Goal: Task Accomplishment & Management: Manage account settings

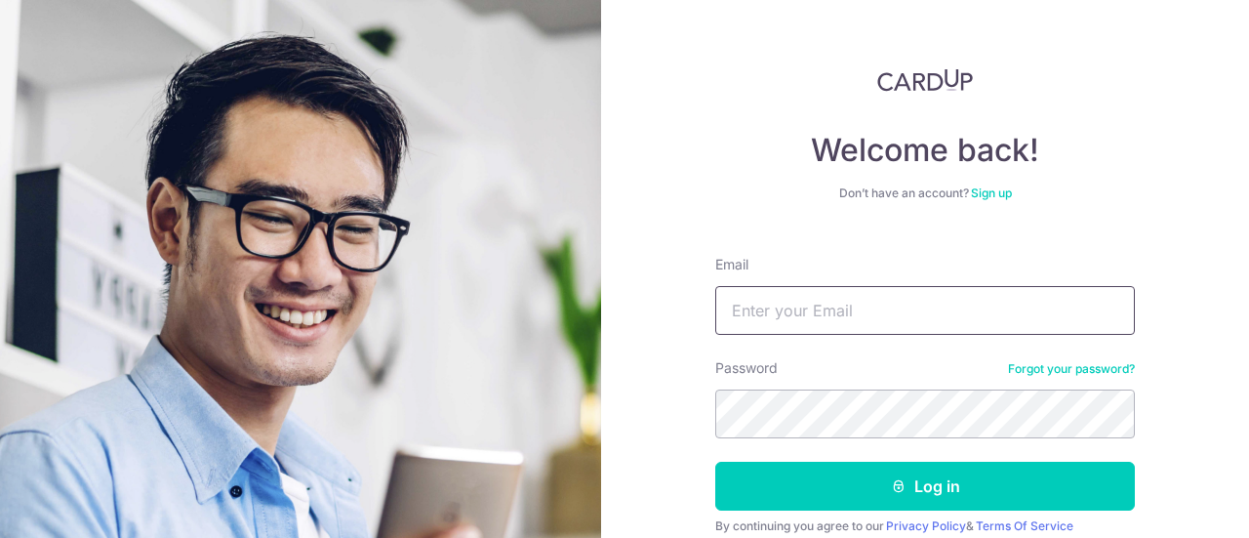
click at [820, 314] on input "Email" at bounding box center [925, 310] width 420 height 49
type input "skloh2003@yahoo.com.sg"
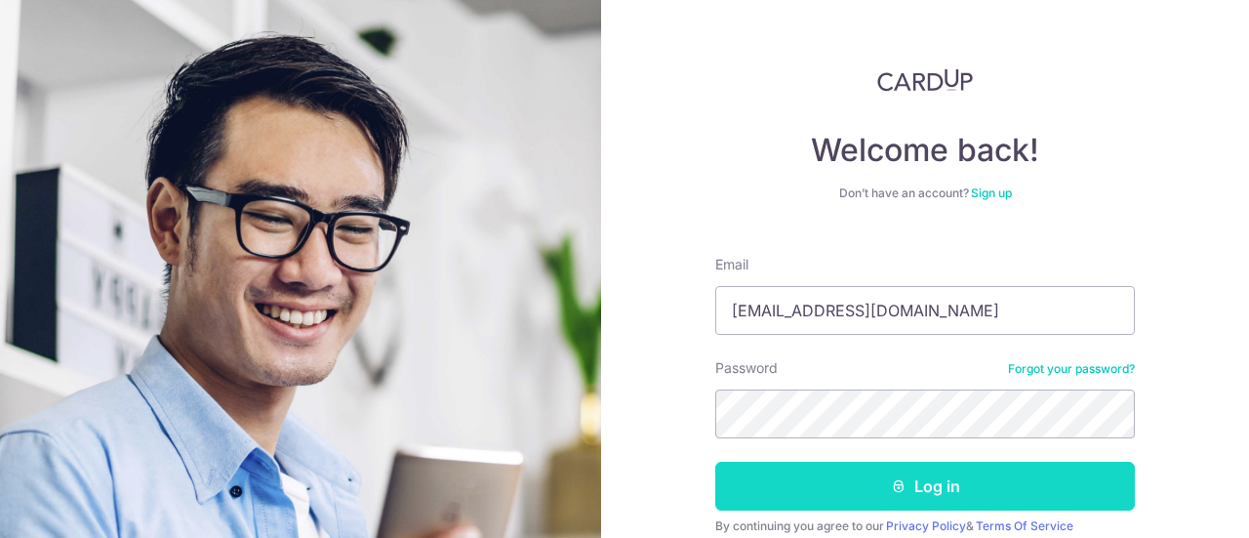
click at [898, 479] on icon "submit" at bounding box center [899, 486] width 16 height 16
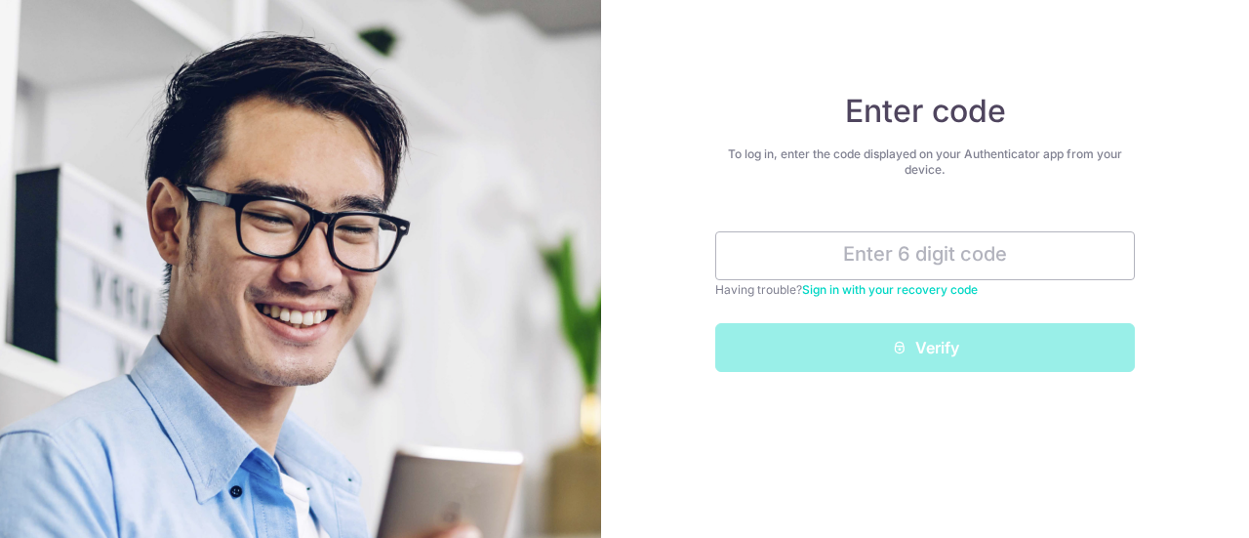
click at [898, 479] on div "Enter code To log in, enter the code displayed on your Authenticator app from y…" at bounding box center [925, 269] width 648 height 538
click at [1030, 241] on input "text" at bounding box center [925, 255] width 420 height 49
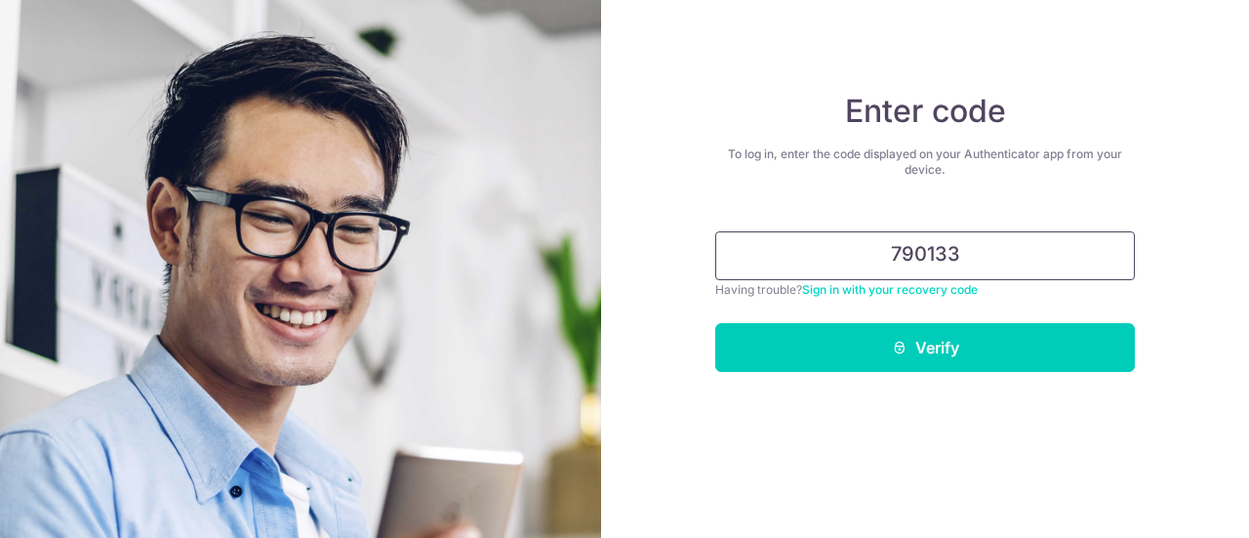
type input "790133"
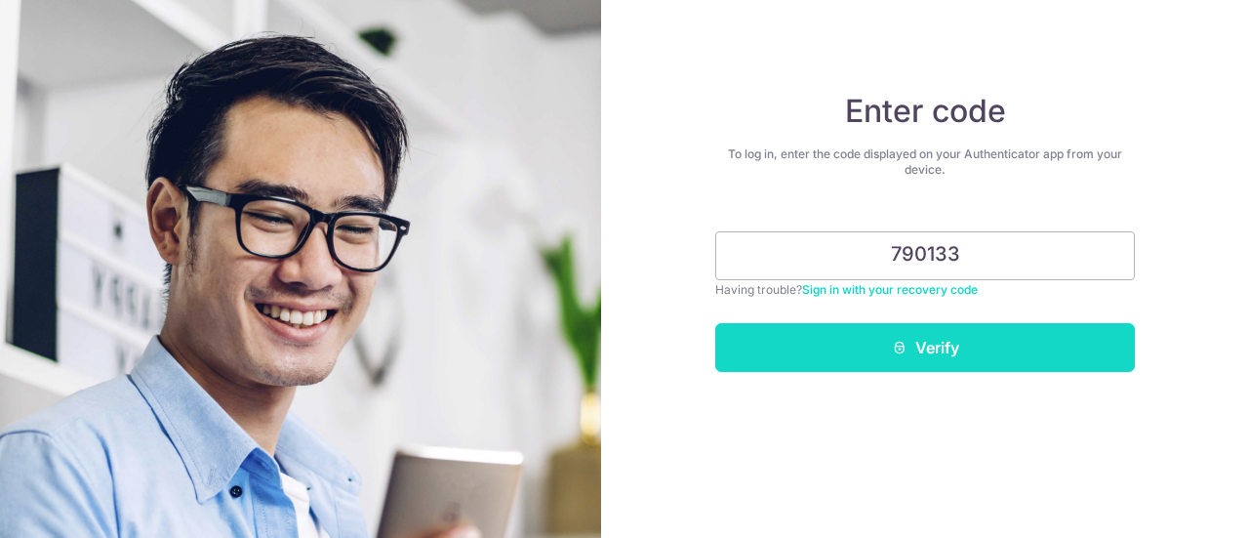
click at [964, 357] on button "Verify" at bounding box center [925, 347] width 420 height 49
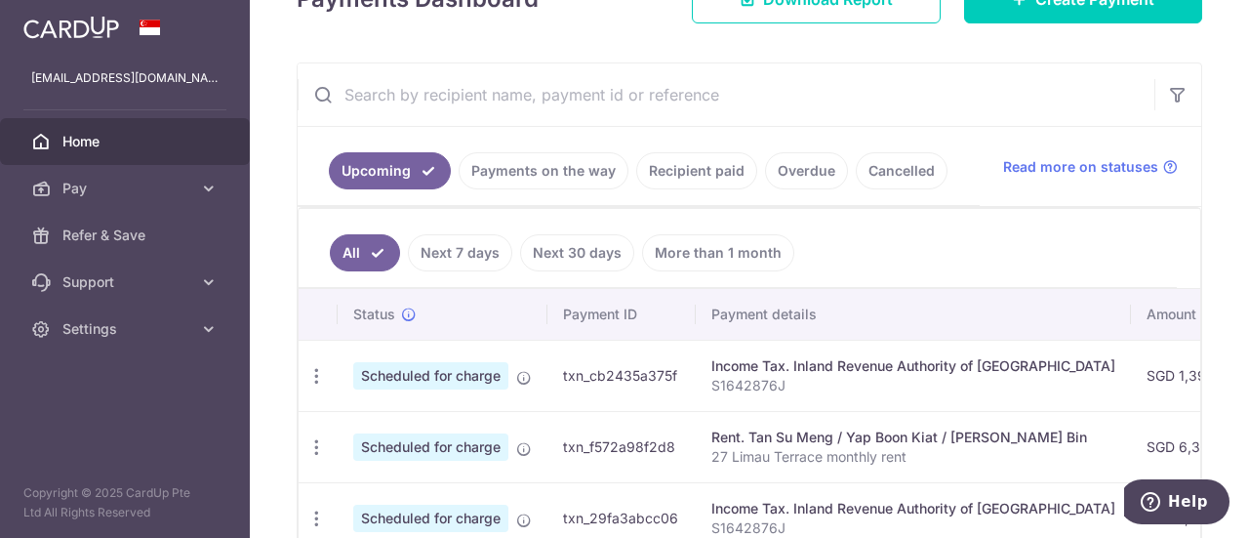
scroll to position [315, 0]
click at [542, 167] on link "Payments on the way" at bounding box center [544, 169] width 170 height 37
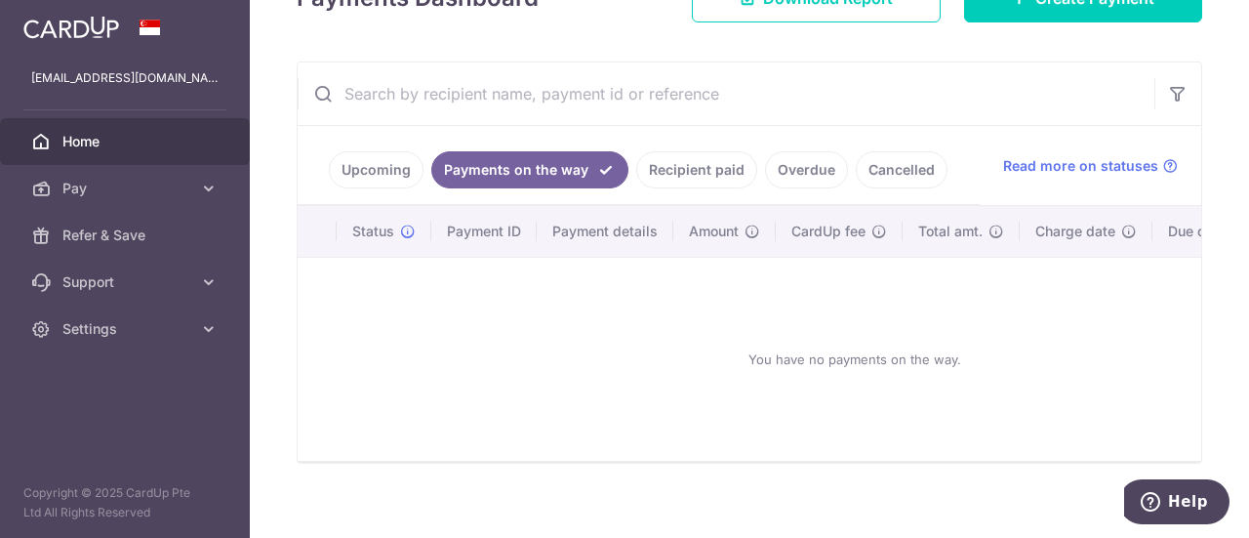
click at [708, 169] on link "Recipient paid" at bounding box center [696, 169] width 121 height 37
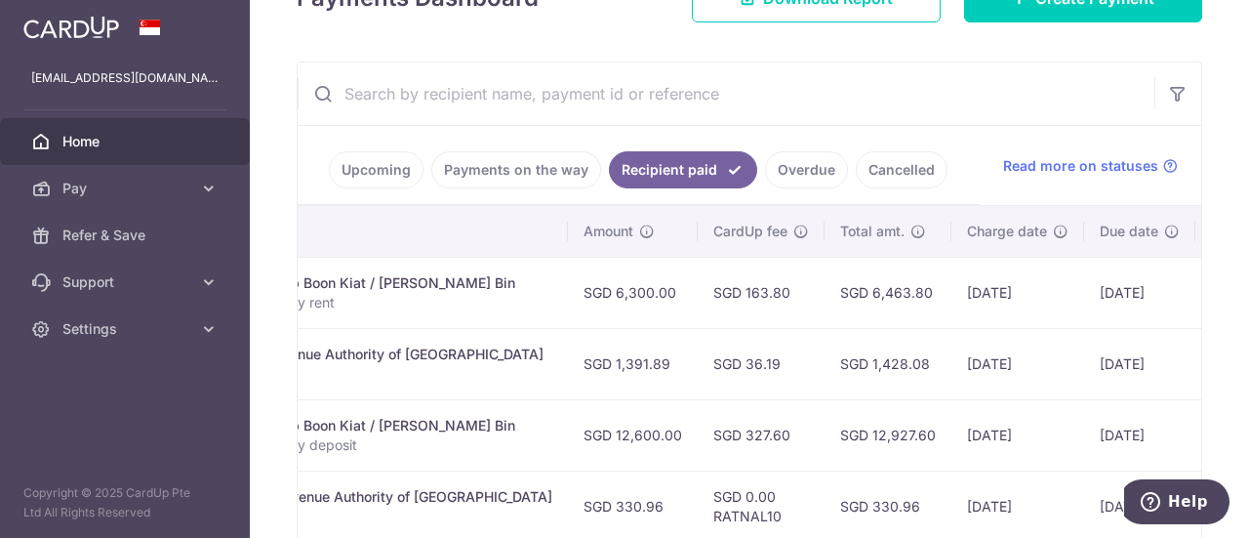
scroll to position [0, 592]
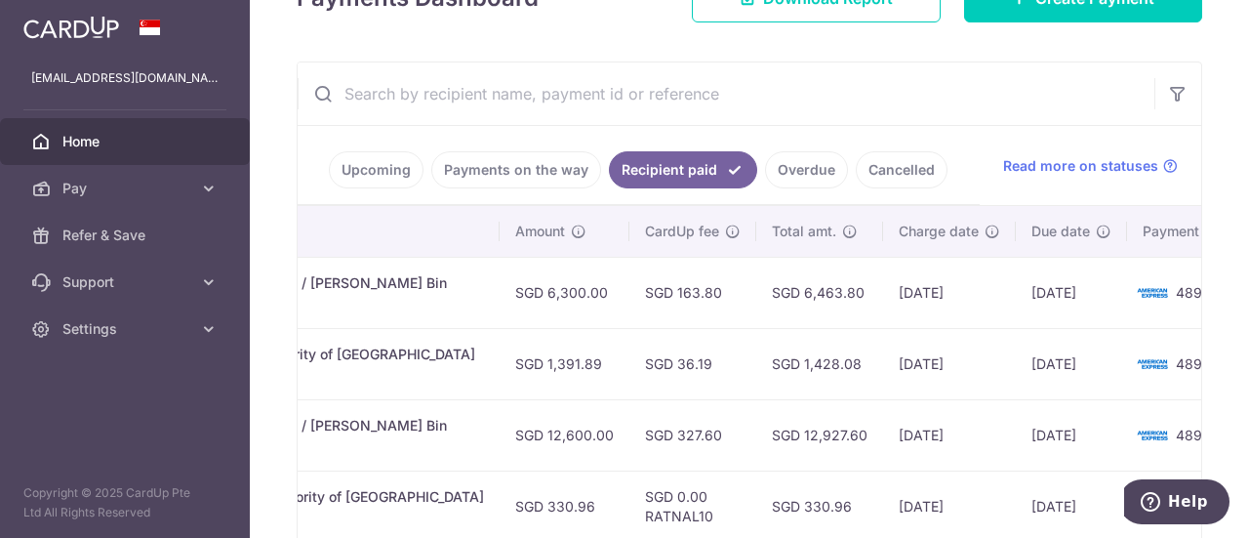
click at [499, 169] on link "Payments on the way" at bounding box center [516, 169] width 170 height 37
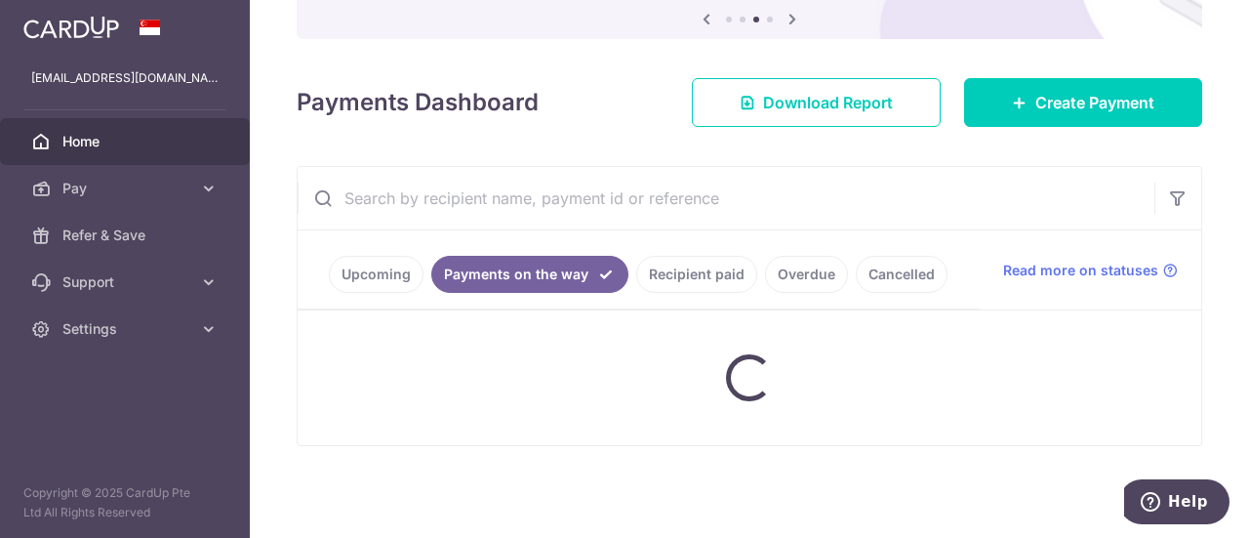
scroll to position [315, 0]
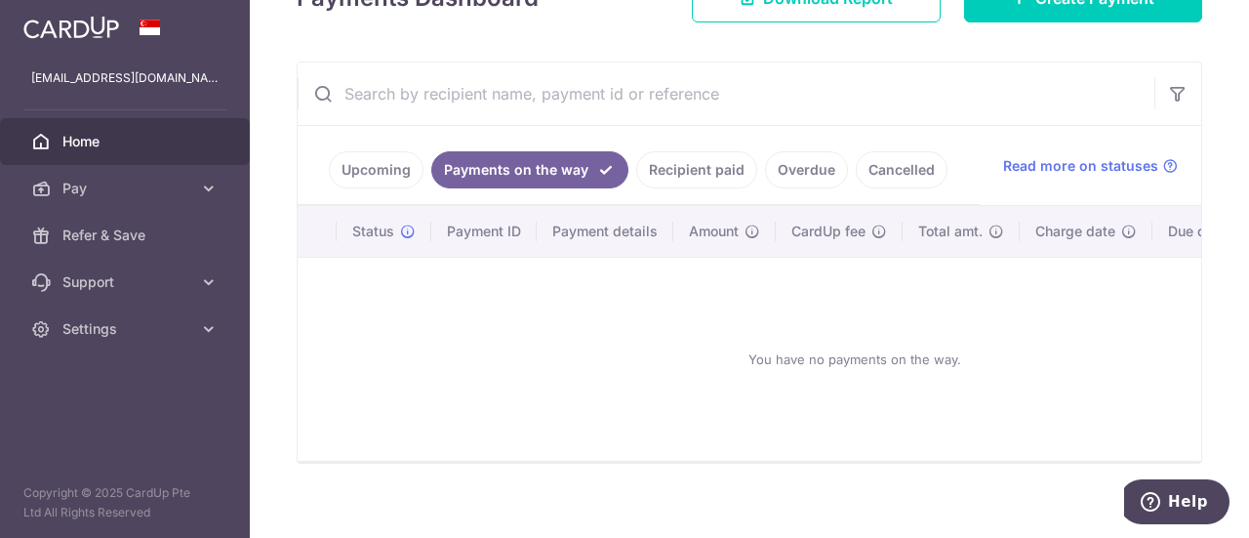
click at [345, 164] on link "Upcoming" at bounding box center [376, 169] width 95 height 37
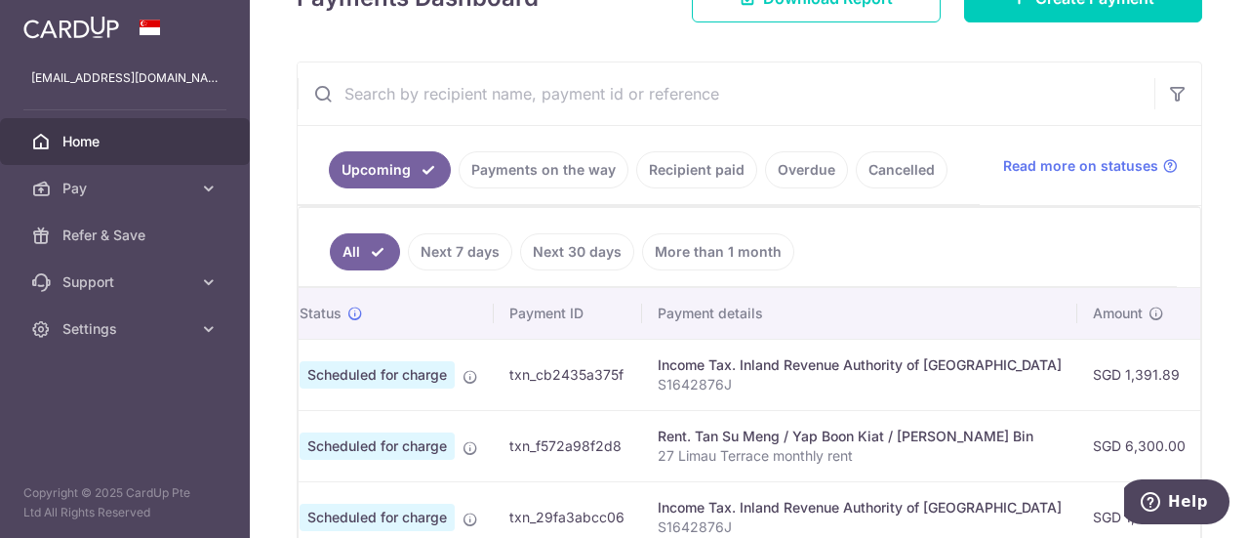
scroll to position [0, 0]
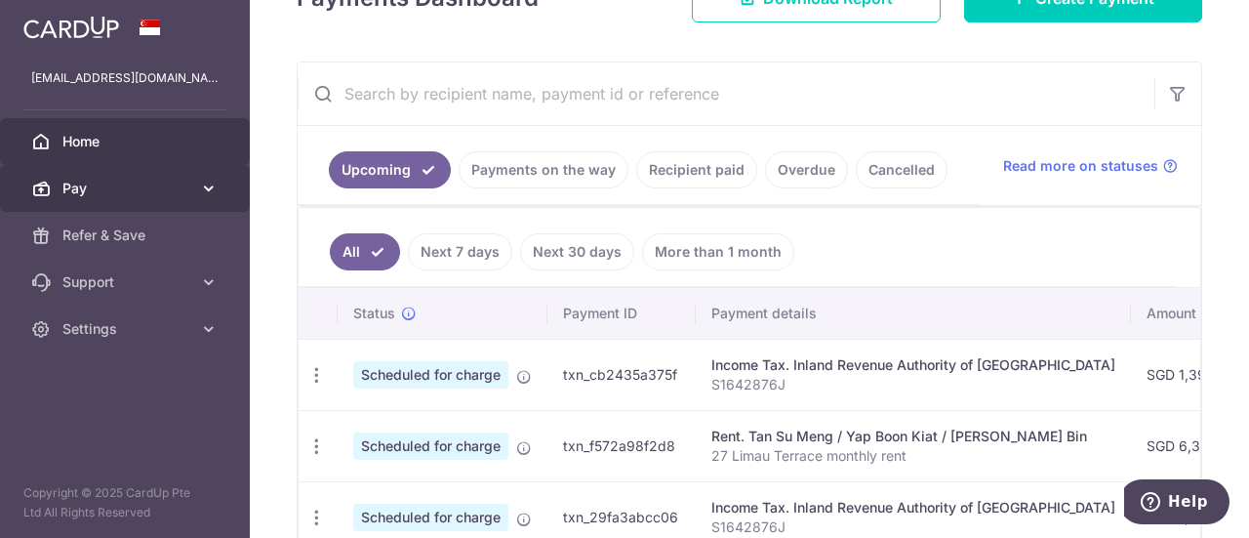
click at [222, 180] on link "Pay" at bounding box center [125, 188] width 250 height 47
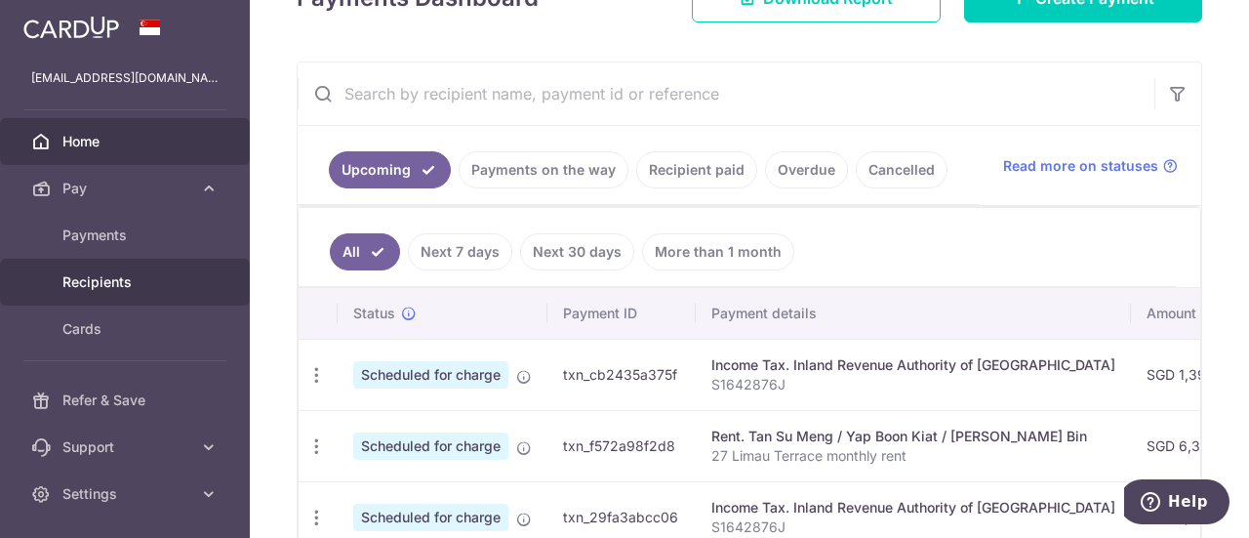
click at [109, 286] on span "Recipients" at bounding box center [126, 282] width 129 height 20
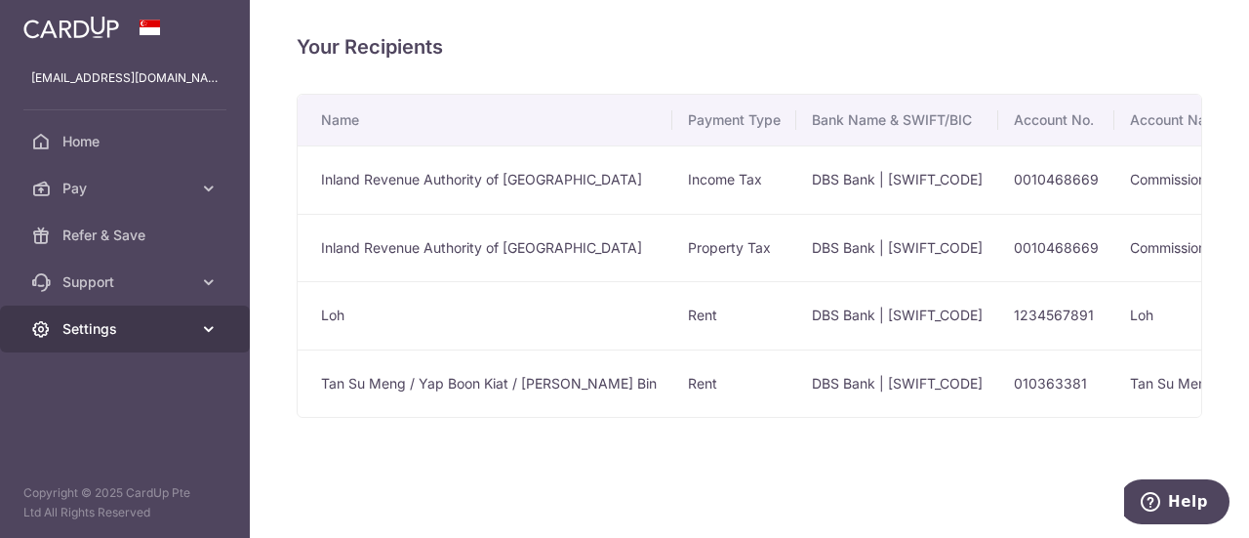
click at [207, 332] on icon at bounding box center [209, 329] width 20 height 20
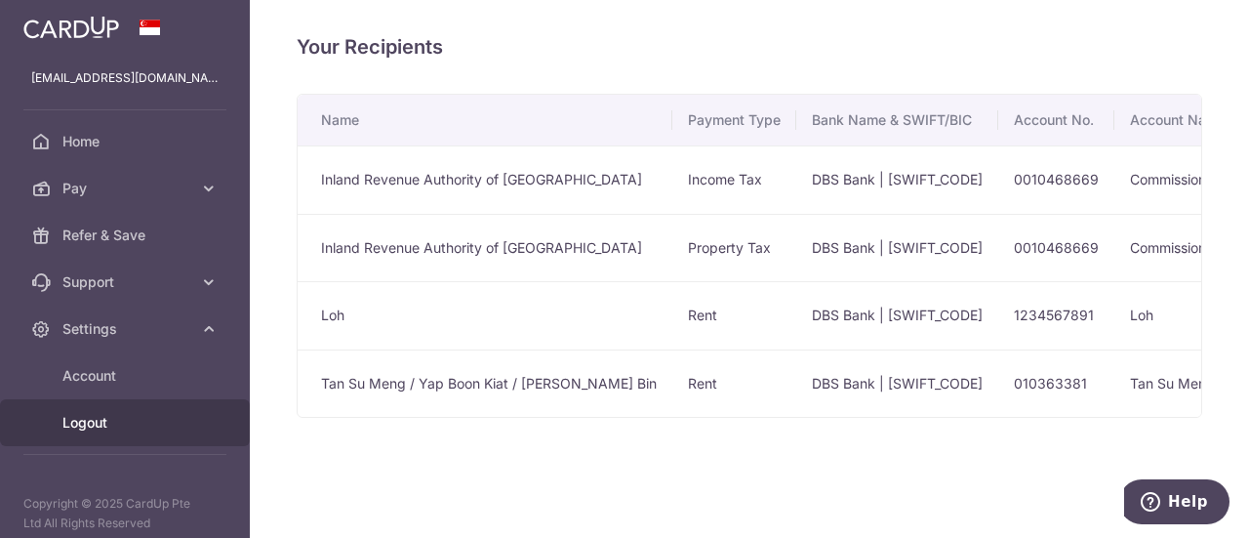
click at [100, 422] on span "Logout" at bounding box center [126, 423] width 129 height 20
